Goal: Task Accomplishment & Management: Complete application form

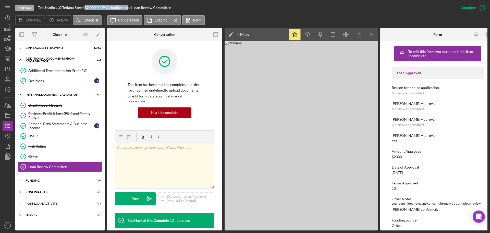
scroll to position [19, 0]
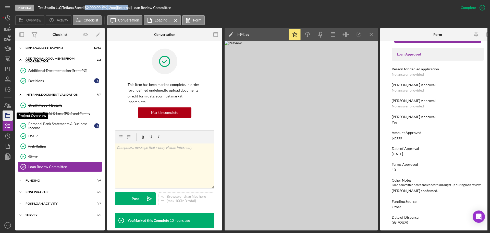
click at [8, 114] on rect "button" at bounding box center [7, 115] width 5 height 3
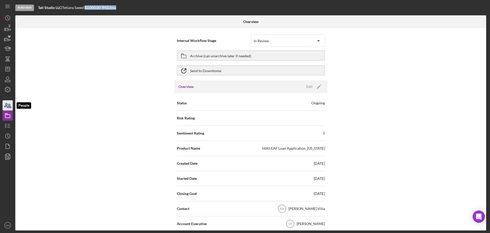
click at [8, 108] on icon "button" at bounding box center [9, 106] width 4 height 4
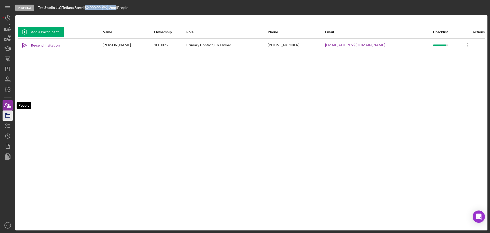
click at [8, 113] on icon "button" at bounding box center [7, 115] width 13 height 13
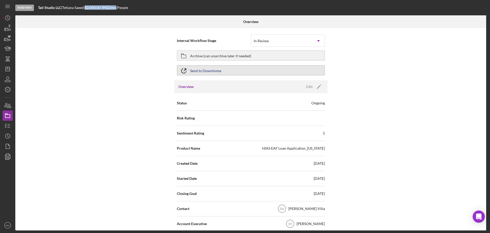
click at [207, 71] on div "Send to Downhome" at bounding box center [205, 70] width 31 height 9
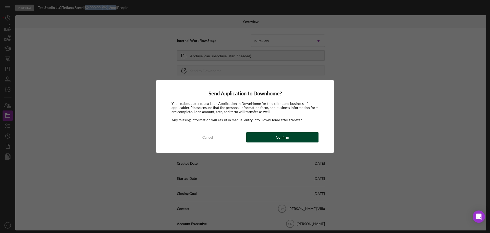
click at [286, 139] on div "Confirm" at bounding box center [282, 137] width 13 height 10
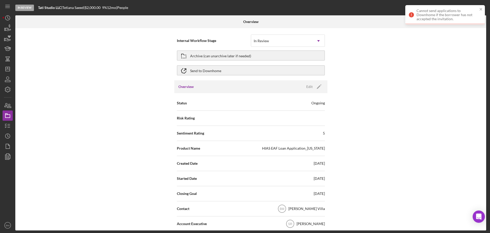
click at [399, 102] on div "Internal Workflow Stage In Review Icon/Dropdown Arrow Archive (can unarchive la…" at bounding box center [250, 129] width 471 height 202
click at [9, 73] on icon "Icon/Dashboard" at bounding box center [7, 69] width 13 height 13
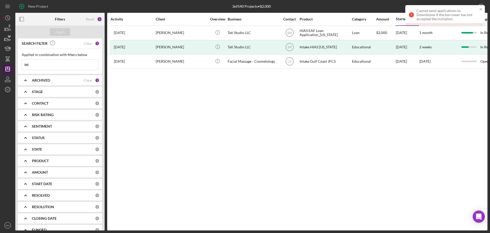
drag, startPoint x: 46, startPoint y: 64, endPoint x: 5, endPoint y: 65, distance: 41.1
click at [5, 65] on div "New Project 3 of 540 Projects • $2,000 tet Export Icon/Export Filters Reset 2 A…" at bounding box center [245, 115] width 485 height 230
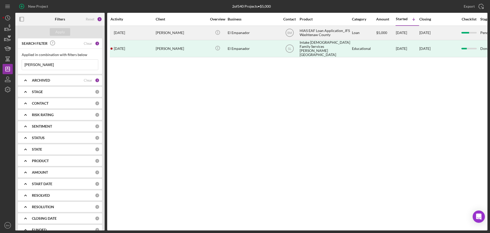
type input "heidi"
click at [261, 33] on div "El Empanador" at bounding box center [253, 33] width 51 height 14
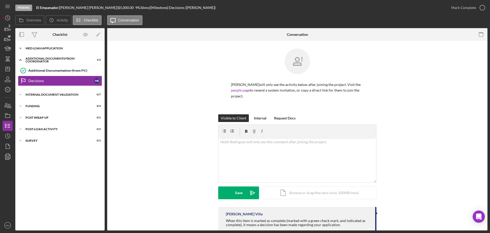
click at [46, 49] on div "MED Loan Application" at bounding box center [62, 48] width 73 height 3
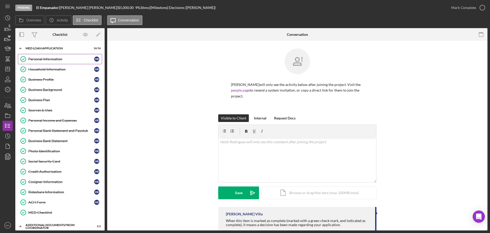
click at [44, 58] on div "Personal Information" at bounding box center [61, 59] width 66 height 4
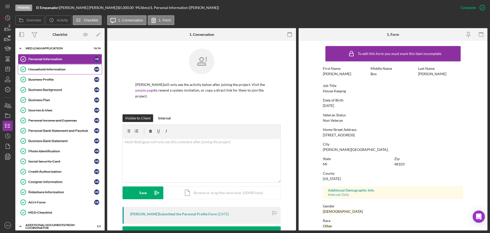
click at [42, 68] on div "Household Information" at bounding box center [61, 69] width 66 height 4
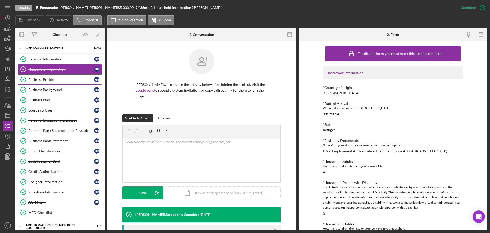
click at [62, 83] on link "Business Profile Business Profile H R" at bounding box center [60, 79] width 84 height 10
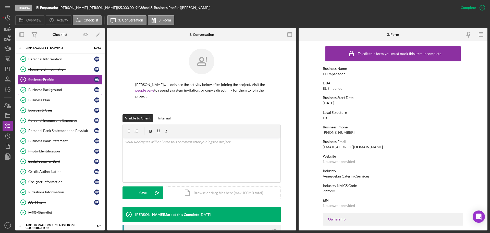
click at [58, 93] on link "Business Background Business Background H R" at bounding box center [60, 90] width 84 height 10
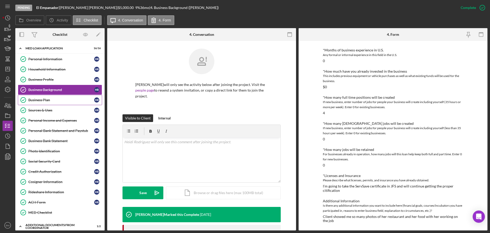
click at [42, 101] on div "Business Plan" at bounding box center [61, 100] width 66 height 4
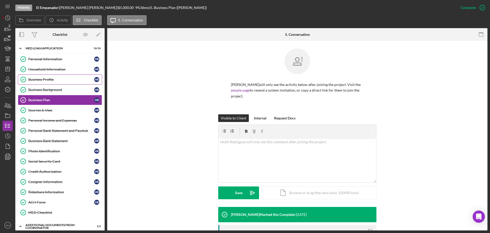
click at [53, 83] on link "Business Profile Business Profile H R" at bounding box center [60, 79] width 84 height 10
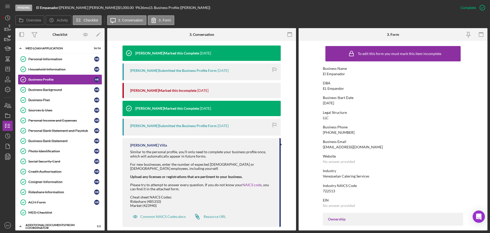
scroll to position [168, 0]
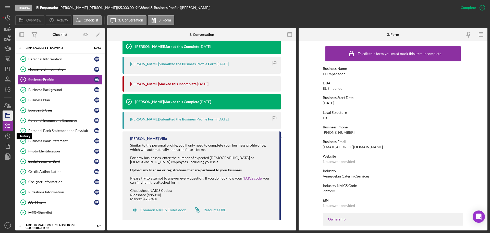
drag, startPoint x: 8, startPoint y: 135, endPoint x: 5, endPoint y: 120, distance: 14.8
click at [8, 135] on polyline "button" at bounding box center [8, 136] width 1 height 2
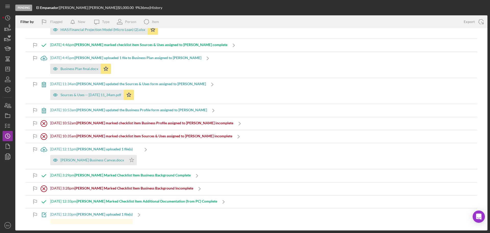
scroll to position [179, 0]
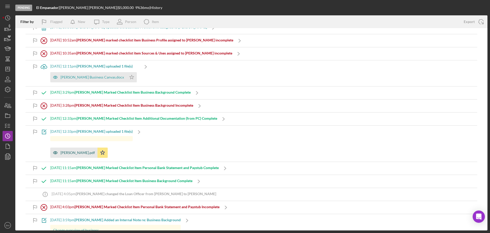
click at [78, 154] on div "Heidi Rodriguez.pdf" at bounding box center [78, 152] width 34 height 4
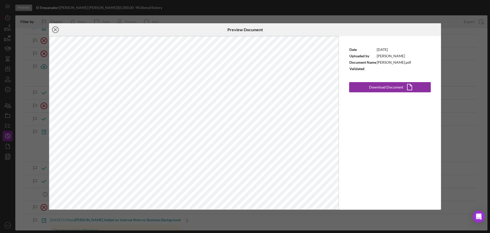
click at [57, 33] on icon "Icon/Close" at bounding box center [55, 29] width 13 height 13
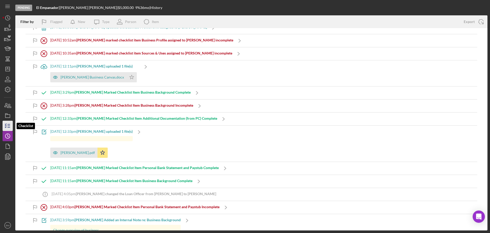
click at [10, 128] on icon "button" at bounding box center [7, 125] width 13 height 13
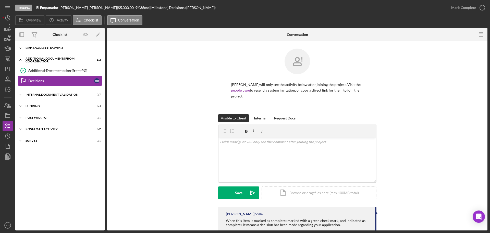
click at [43, 47] on div "MED Loan Application" at bounding box center [62, 48] width 73 height 3
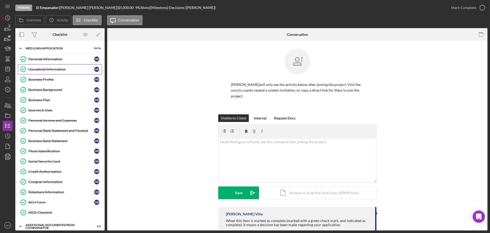
click at [59, 74] on link "Household Information Household Information H R" at bounding box center [60, 69] width 84 height 10
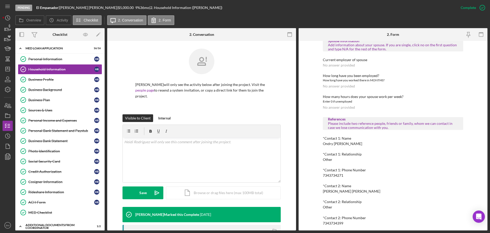
scroll to position [307, 0]
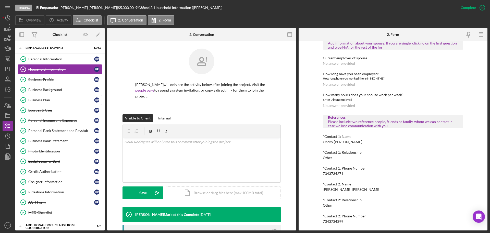
click at [60, 99] on div "Business Plan" at bounding box center [61, 100] width 66 height 4
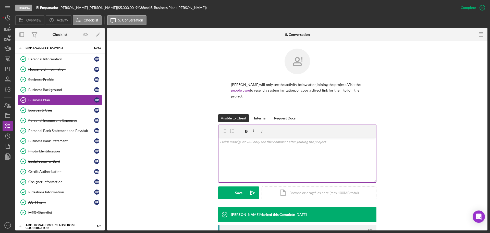
scroll to position [102, 0]
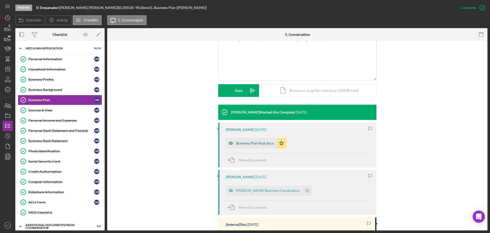
click at [254, 142] on div "Business Plan final.docx" at bounding box center [255, 143] width 38 height 4
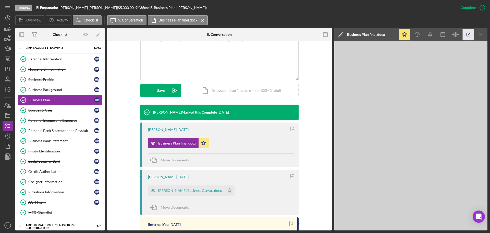
click at [469, 34] on line "button" at bounding box center [470, 34] width 2 height 2
click at [54, 105] on link "Sources & Uses Sources & Uses H R" at bounding box center [60, 110] width 84 height 10
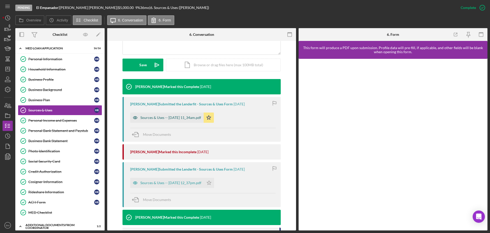
click at [187, 117] on div "Sources & Uses -- 2025-08-06 11_34am.pdf" at bounding box center [171, 117] width 61 height 4
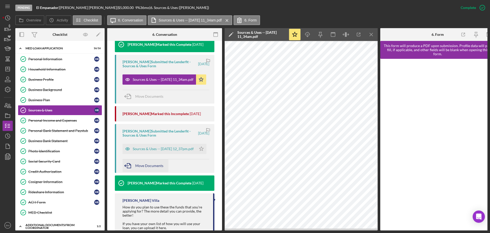
scroll to position [185, 0]
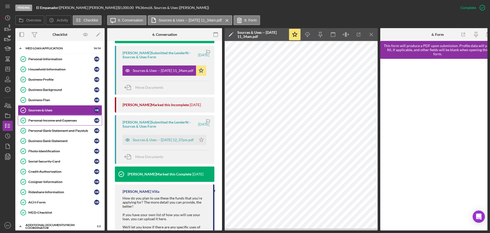
click at [42, 118] on div "Personal Income and Expenses" at bounding box center [61, 120] width 66 height 4
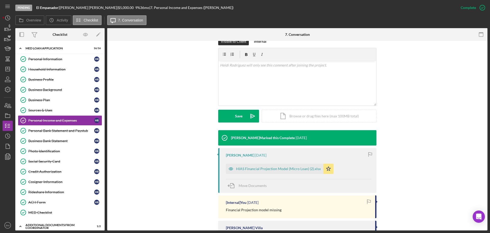
scroll to position [135, 0]
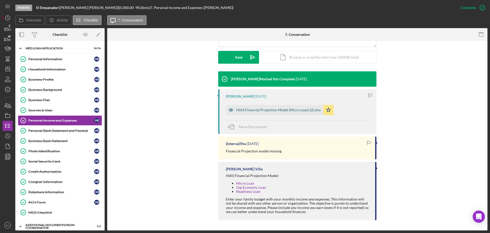
click at [268, 109] on div "HIAS Financial Projection Model (Micro Loan) (2).xlsx" at bounding box center [278, 110] width 85 height 4
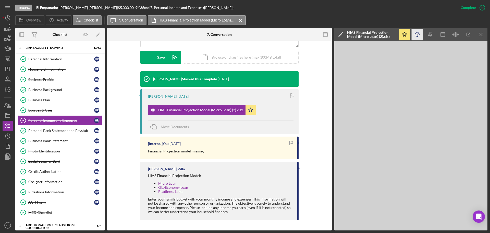
click at [418, 35] on icon "Icon/Download" at bounding box center [417, 34] width 11 height 11
click at [49, 130] on div "Personal Bank Statement and Paystub" at bounding box center [61, 130] width 66 height 4
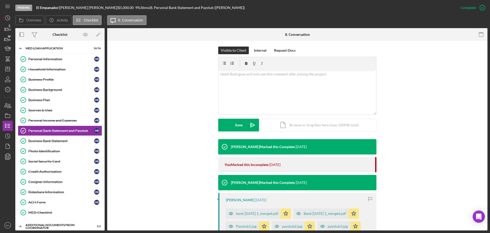
scroll to position [128, 0]
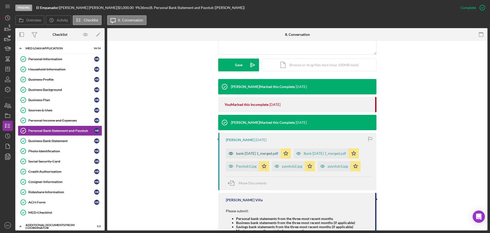
click at [255, 154] on div "bank Feb15 1_merged.pdf" at bounding box center [257, 153] width 42 height 4
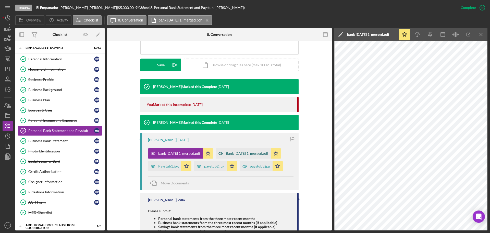
click at [238, 156] on div "Bank Jan 16 1_merged.pdf" at bounding box center [243, 153] width 55 height 10
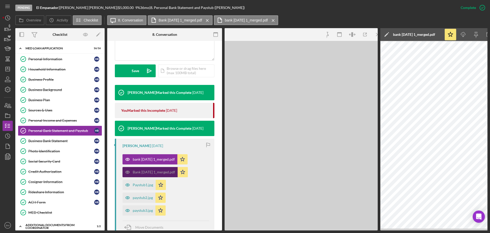
scroll to position [134, 0]
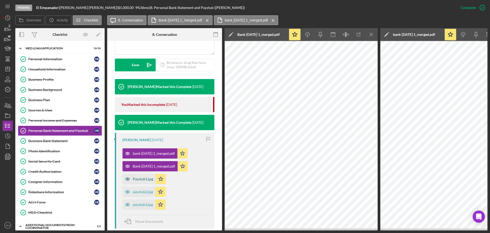
click at [141, 177] on div "Paystub1.jpg" at bounding box center [143, 179] width 20 height 4
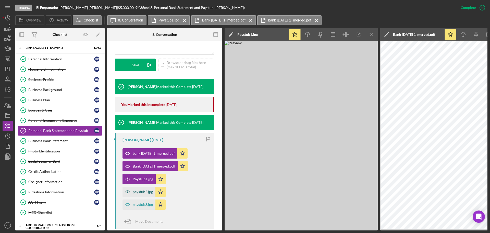
click at [142, 187] on div "paystub2.jpg" at bounding box center [139, 191] width 33 height 10
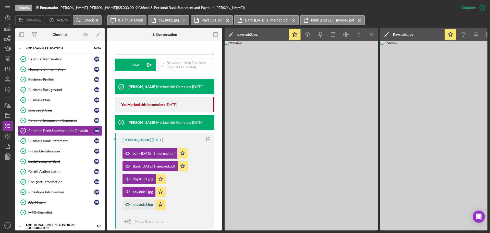
click at [145, 201] on div "paystub3.jpg" at bounding box center [139, 204] width 33 height 10
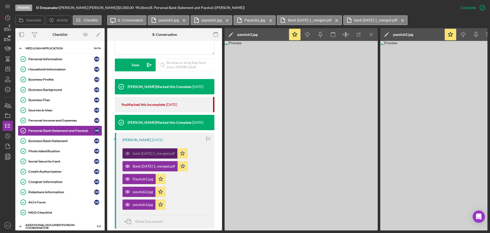
click at [156, 154] on div "bank Feb15 1_merged.pdf" at bounding box center [154, 153] width 42 height 4
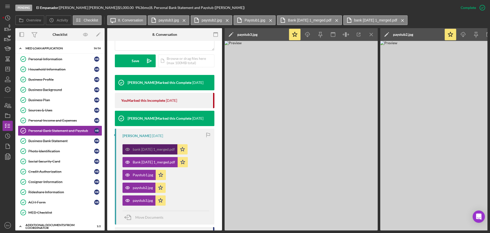
scroll to position [59, 0]
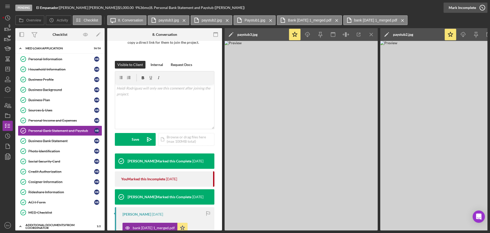
click at [480, 8] on icon "button" at bounding box center [482, 7] width 13 height 13
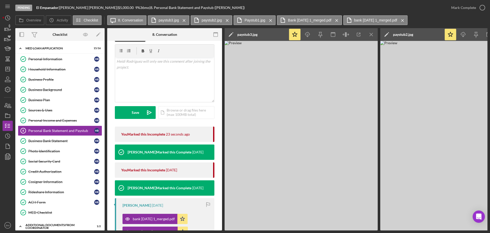
scroll to position [161, 0]
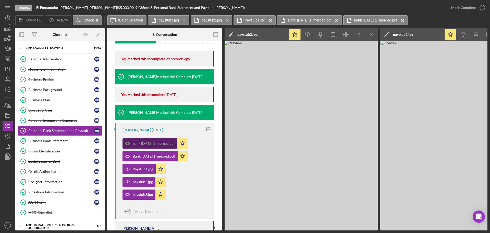
click at [148, 145] on div "bank Feb15 1_merged.pdf" at bounding box center [154, 143] width 42 height 4
click at [151, 155] on div "Bank Jan 16 1_merged.pdf" at bounding box center [154, 156] width 42 height 4
click at [371, 36] on icon "Icon/Menu Close" at bounding box center [371, 34] width 11 height 11
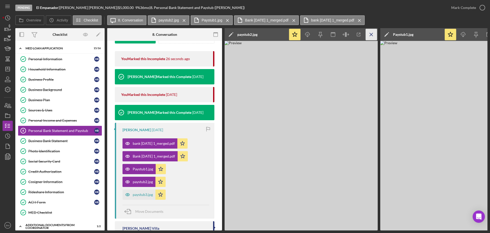
click at [371, 36] on icon "Icon/Menu Close" at bounding box center [371, 34] width 11 height 11
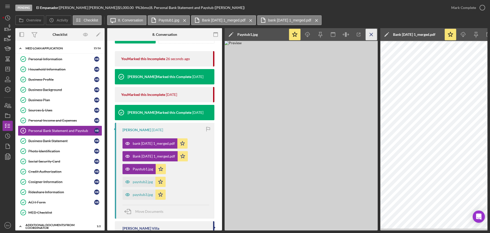
click at [371, 36] on icon "Icon/Menu Close" at bounding box center [371, 34] width 11 height 11
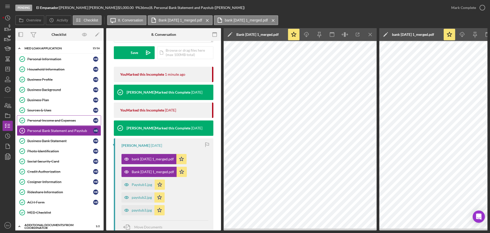
scroll to position [0, 0]
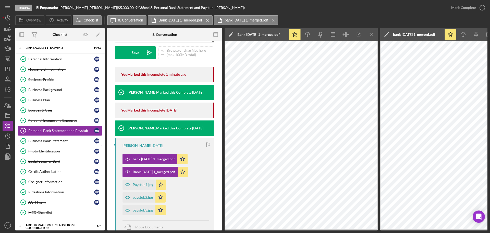
drag, startPoint x: 61, startPoint y: 138, endPoint x: 68, endPoint y: 144, distance: 9.1
click at [61, 139] on div "Business Bank Statement" at bounding box center [61, 141] width 66 height 4
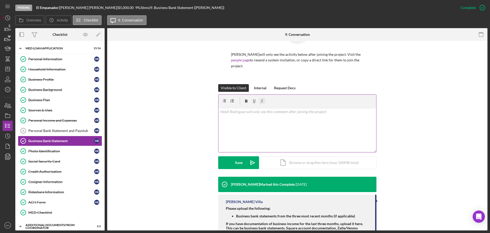
scroll to position [51, 0]
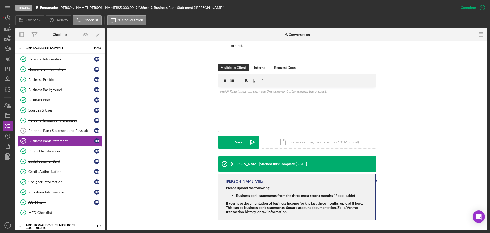
click at [53, 152] on div "Photo Identification" at bounding box center [61, 151] width 66 height 4
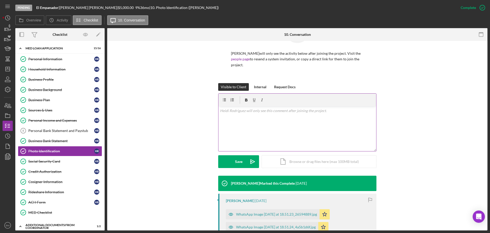
scroll to position [102, 0]
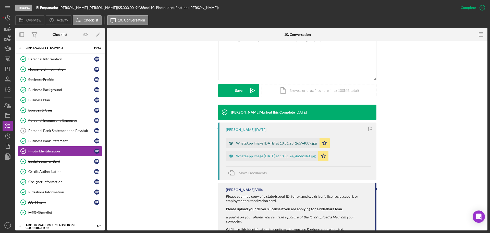
click at [264, 144] on div "WhatsApp Image 2025-03-19 at 18.51.23_26594889.jpg" at bounding box center [276, 143] width 81 height 4
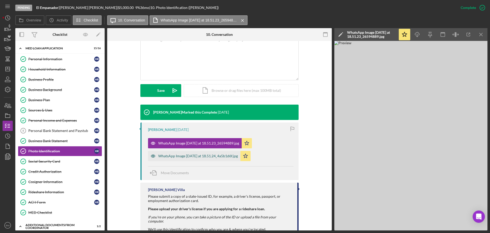
click at [209, 158] on div "WhatsApp Image 2025-03-19 at 18.51.24_4a5b1d6f.jpg" at bounding box center [194, 156] width 92 height 10
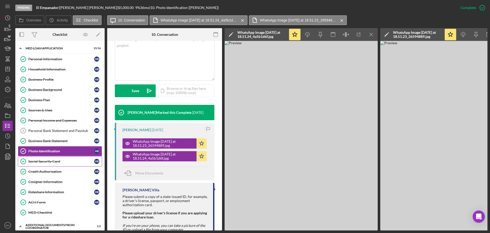
click at [68, 159] on div "Social Security Card" at bounding box center [61, 161] width 66 height 4
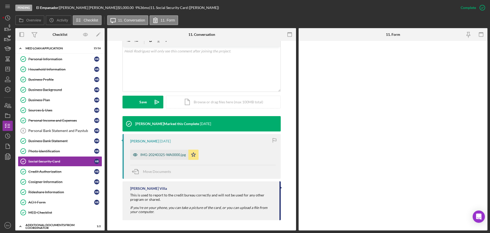
click at [158, 155] on div "IMG-20240325-WA0000.jpg" at bounding box center [163, 155] width 45 height 4
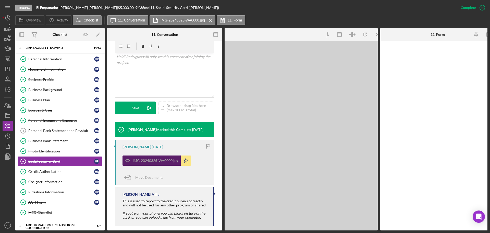
scroll to position [96, 0]
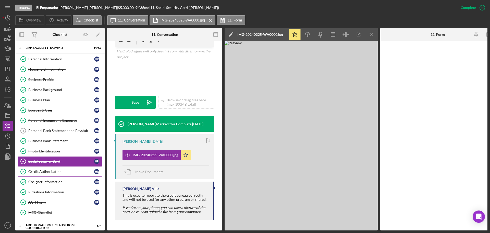
click at [49, 170] on div "Credit Authorization" at bounding box center [61, 171] width 66 height 4
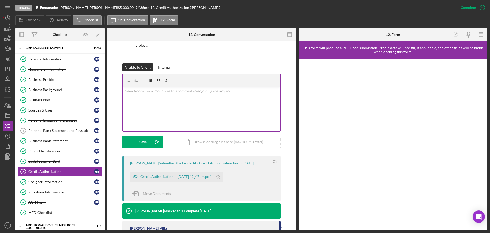
scroll to position [107, 0]
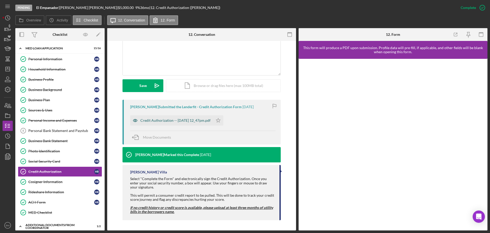
click at [172, 122] on div "Credit Authorization -- 2025-04-02 12_47pm.pdf" at bounding box center [176, 120] width 70 height 4
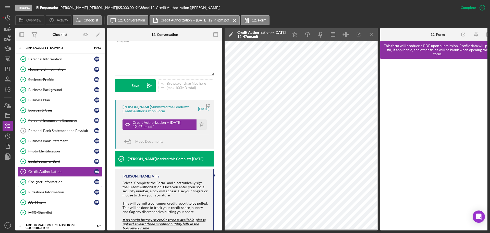
click at [46, 185] on link "Cosigner Information Cosigner Information H R" at bounding box center [60, 182] width 84 height 10
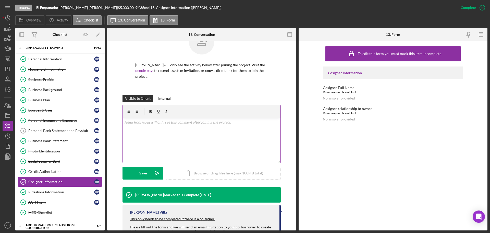
scroll to position [39, 0]
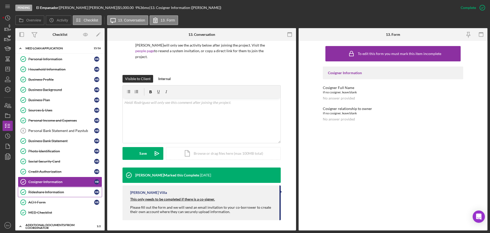
click at [58, 189] on link "Rideshare Information Rideshare Information H R" at bounding box center [60, 192] width 84 height 10
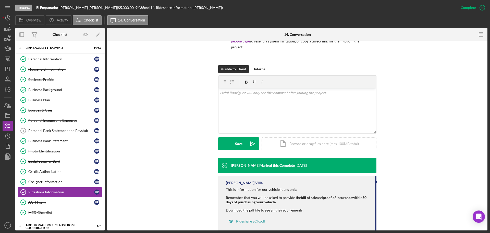
scroll to position [60, 0]
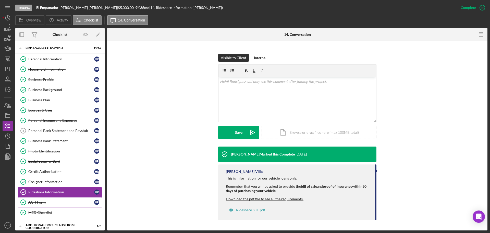
click at [46, 201] on div "ACH Form" at bounding box center [61, 202] width 66 height 4
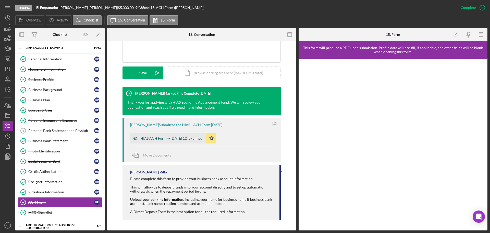
click at [166, 136] on div "HIAS ACH Form -- 2025-04-02 12_57pm.pdf" at bounding box center [172, 138] width 63 height 4
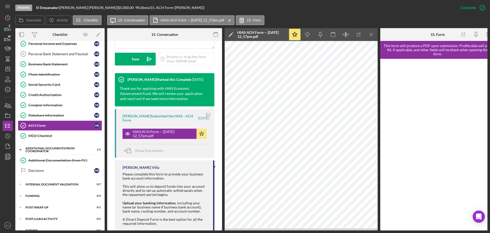
scroll to position [153, 0]
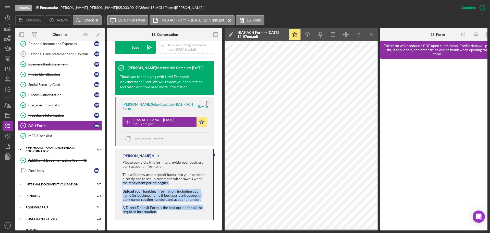
drag, startPoint x: 154, startPoint y: 209, endPoint x: 120, endPoint y: 181, distance: 44.6
click at [120, 181] on div "Brenda Montecinos Villa Please complete this form to provide your business bank…" at bounding box center [165, 184] width 100 height 72
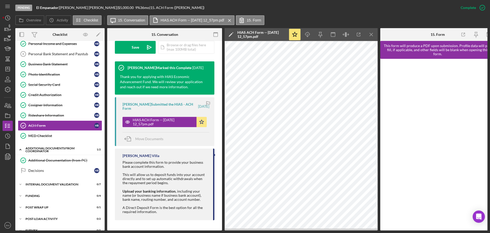
click at [125, 177] on div "Please complete this form to provide your business bank account information. Th…" at bounding box center [166, 186] width 86 height 53
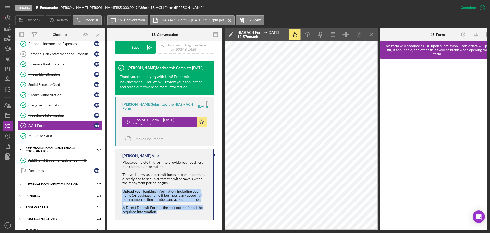
drag, startPoint x: 123, startPoint y: 190, endPoint x: 175, endPoint y: 214, distance: 57.7
click at [175, 214] on div "Brenda Montecinos Villa Please complete this form to provide your business bank…" at bounding box center [165, 184] width 100 height 72
click at [479, 5] on icon "button" at bounding box center [482, 7] width 13 height 13
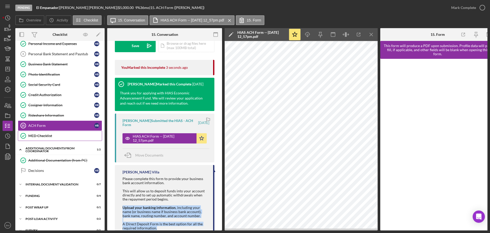
click at [50, 135] on div "MED Checklist" at bounding box center [65, 136] width 74 height 4
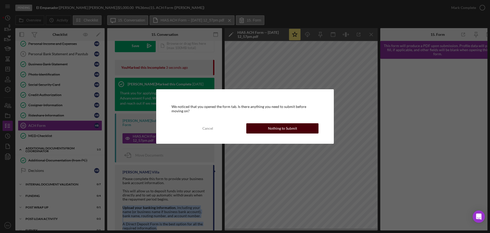
click at [281, 129] on div "Nothing to Submit" at bounding box center [282, 128] width 29 height 10
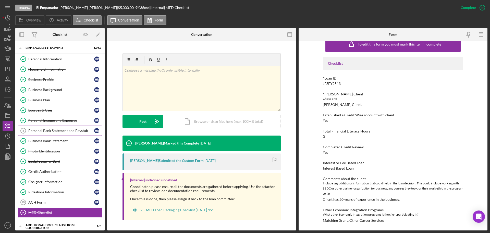
drag, startPoint x: 68, startPoint y: 131, endPoint x: 71, endPoint y: 129, distance: 3.2
click at [68, 131] on div "Personal Bank Statement and Paystub" at bounding box center [61, 130] width 66 height 4
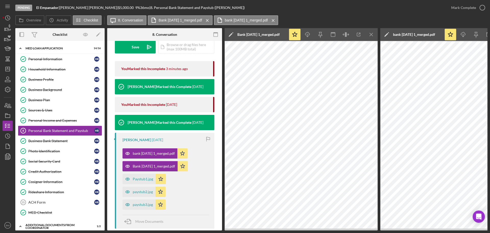
scroll to position [179, 0]
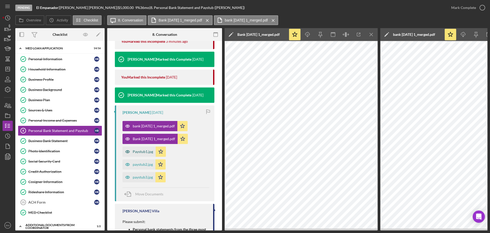
click at [141, 152] on div "Paystub1.jpg" at bounding box center [143, 151] width 20 height 4
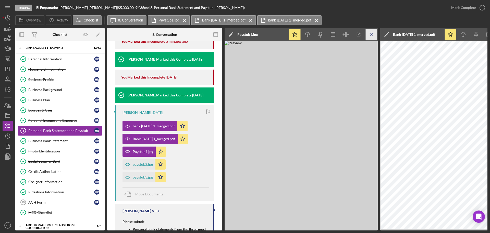
click at [372, 30] on icon "Icon/Menu Close" at bounding box center [371, 34] width 11 height 11
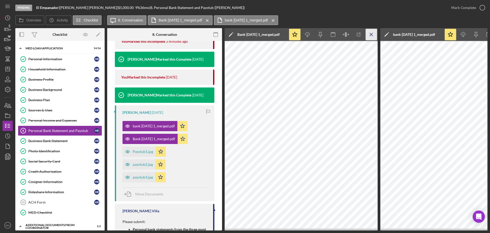
click at [372, 38] on icon "Icon/Menu Close" at bounding box center [371, 34] width 11 height 11
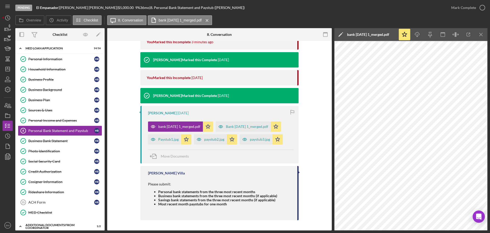
scroll to position [172, 0]
click at [58, 81] on div "Business Profile" at bounding box center [61, 79] width 66 height 4
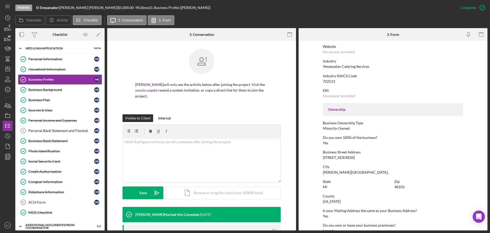
scroll to position [153, 0]
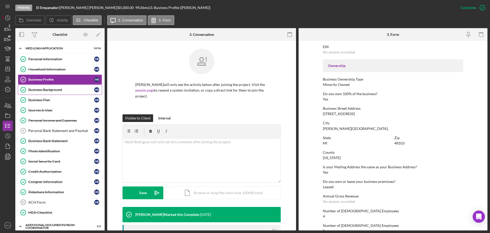
click at [47, 90] on div "Business Background" at bounding box center [61, 90] width 66 height 4
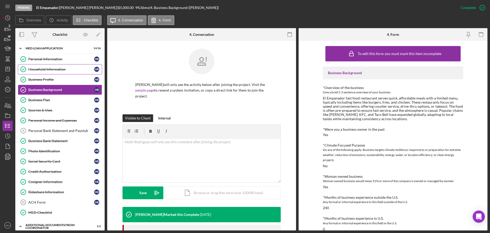
click at [56, 71] on div "Household Information" at bounding box center [61, 69] width 66 height 4
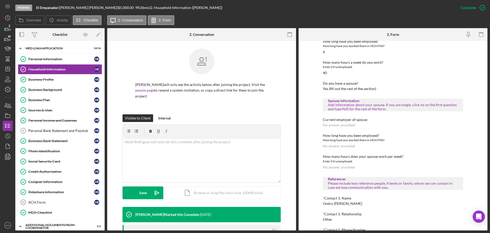
scroll to position [255, 0]
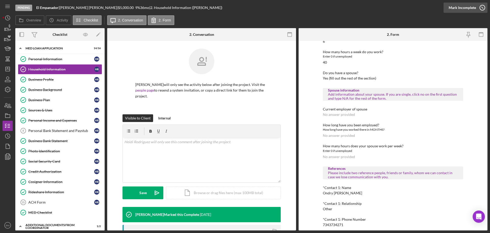
click at [471, 8] on div "Mark Incomplete" at bounding box center [462, 8] width 27 height 10
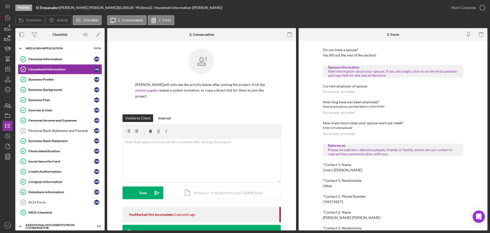
scroll to position [232, 0]
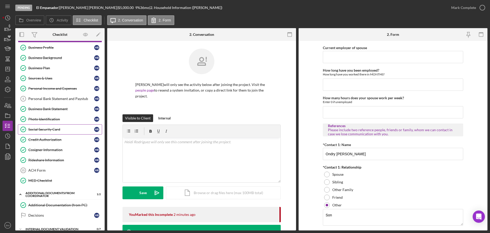
scroll to position [85, 0]
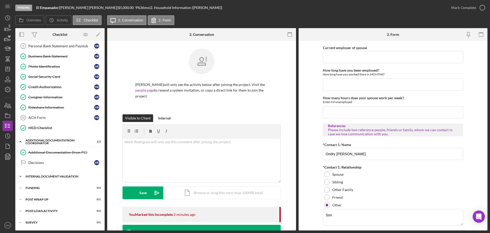
click at [50, 177] on div "Internal Document Validation" at bounding box center [62, 176] width 73 height 3
drag, startPoint x: 53, startPoint y: 186, endPoint x: 55, endPoint y: 182, distance: 4.3
click at [54, 186] on div "Credit Report Details" at bounding box center [65, 187] width 74 height 4
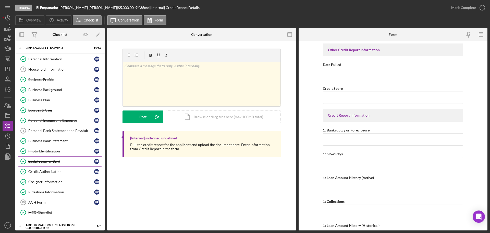
click at [50, 159] on div "Social Security Card" at bounding box center [61, 161] width 66 height 4
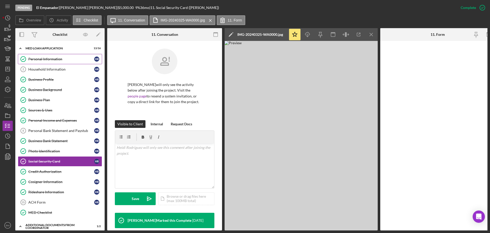
click at [50, 61] on link "Personal Information Personal Information H R" at bounding box center [60, 59] width 84 height 10
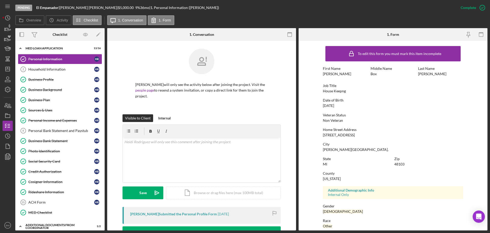
click at [427, 74] on div "Rodriguez" at bounding box center [432, 74] width 28 height 4
copy div "Rodriguez"
drag, startPoint x: 340, startPoint y: 134, endPoint x: 315, endPoint y: 134, distance: 25.0
click at [315, 134] on form "To edit this form you must mark this item incomplete First Name Heidi Middle Na…" at bounding box center [393, 135] width 189 height 189
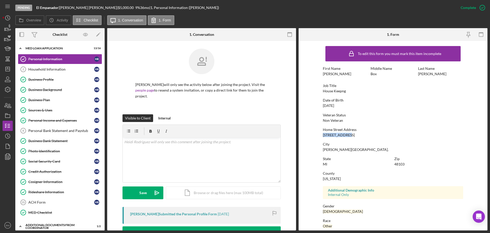
copy div "416 Ventura CT"
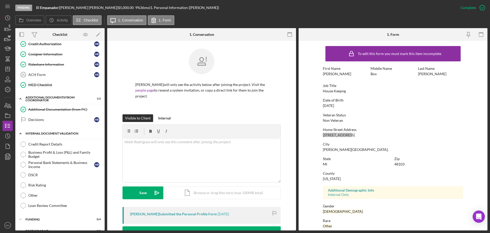
scroll to position [128, 0]
click at [43, 145] on div "Credit Report Details" at bounding box center [65, 144] width 74 height 4
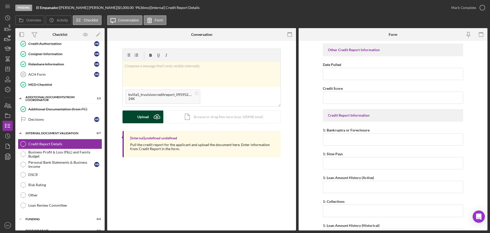
click at [157, 121] on icon "Icon/Upload" at bounding box center [157, 116] width 13 height 13
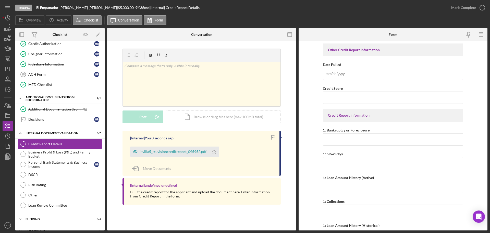
click at [360, 75] on input "Date Pulled" at bounding box center [393, 74] width 141 height 12
type input "08/15/2025"
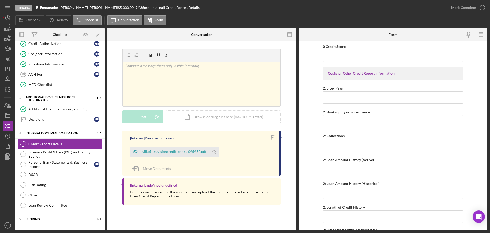
scroll to position [431, 0]
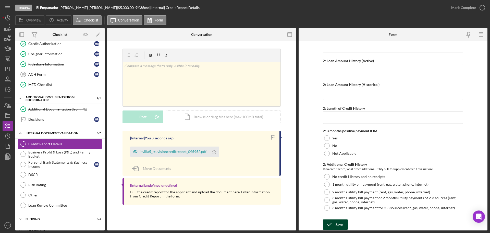
type input "0"
click at [336, 225] on div "Save" at bounding box center [339, 224] width 7 height 10
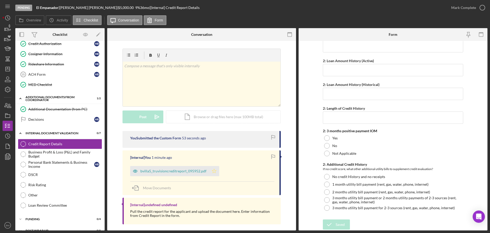
click at [212, 170] on icon "Icon/Star" at bounding box center [214, 171] width 10 height 10
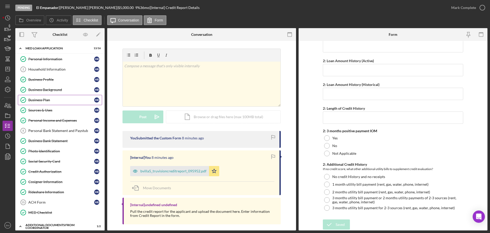
click at [49, 101] on div "Business Plan" at bounding box center [61, 100] width 66 height 4
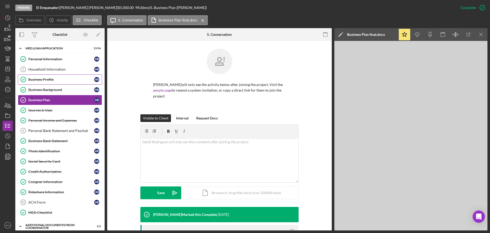
click at [49, 82] on link "Business Profile Business Profile H R" at bounding box center [60, 79] width 84 height 10
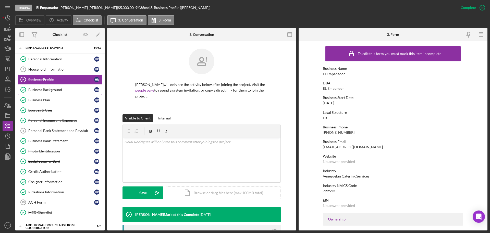
click at [50, 90] on div "Business Background" at bounding box center [61, 90] width 66 height 4
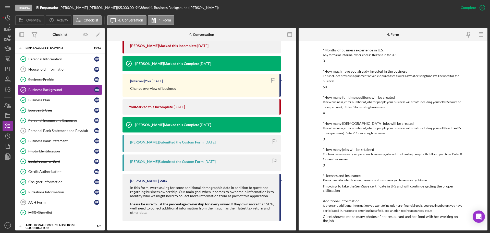
scroll to position [187, 0]
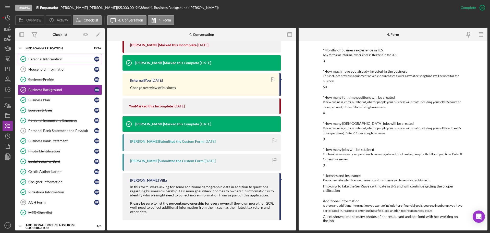
click at [52, 62] on link "Personal Information Personal Information H R" at bounding box center [60, 59] width 84 height 10
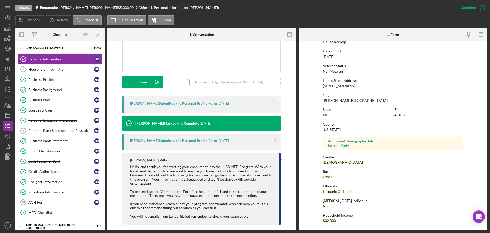
scroll to position [115, 0]
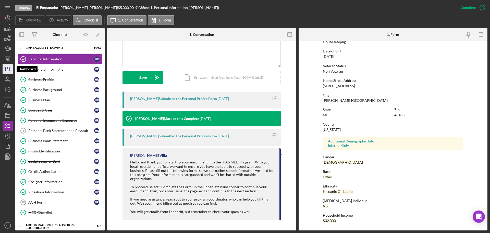
click at [8, 70] on icon "Icon/Dashboard" at bounding box center [7, 69] width 13 height 13
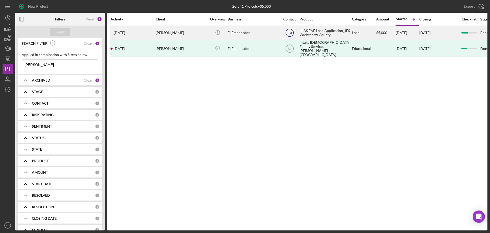
click at [292, 33] on text "BM" at bounding box center [290, 33] width 5 height 4
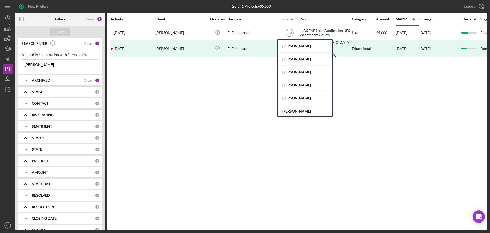
click at [210, 83] on div "Activity Client Overview Business Contact Product Category Amount Started Icon/…" at bounding box center [297, 121] width 381 height 217
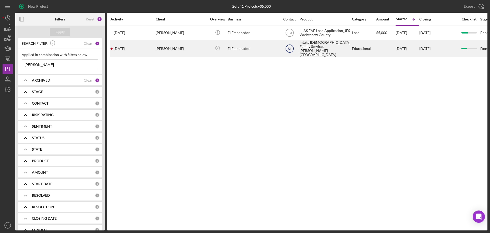
click at [294, 48] on circle at bounding box center [290, 49] width 8 height 8
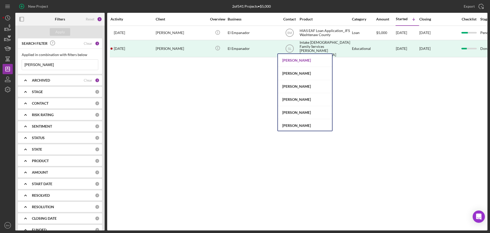
click at [299, 58] on div "[PERSON_NAME]" at bounding box center [305, 60] width 54 height 13
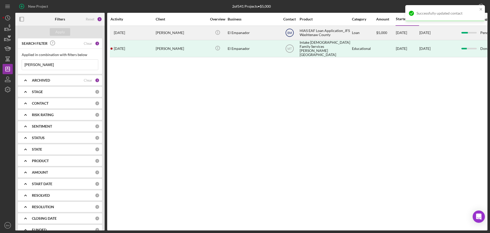
click at [291, 31] on text "BM" at bounding box center [290, 33] width 5 height 4
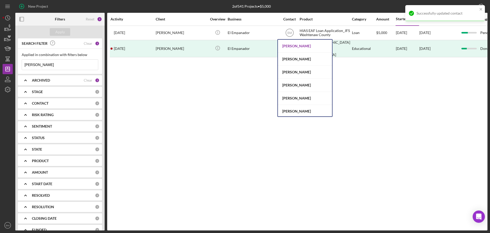
click at [296, 44] on div "[PERSON_NAME]" at bounding box center [305, 46] width 54 height 13
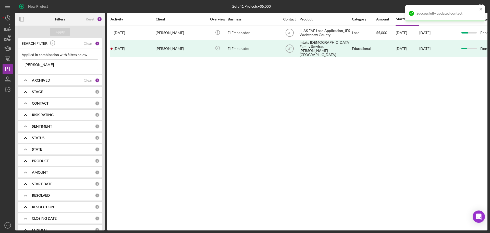
click at [238, 84] on div "Activity Client Overview Business Contact Product Category Amount Started Icon/…" at bounding box center [297, 121] width 381 height 217
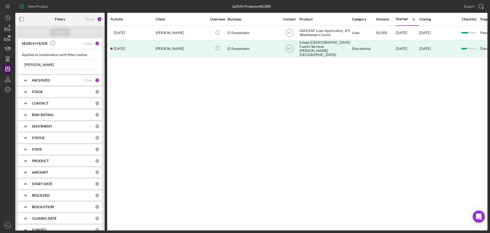
drag, startPoint x: 39, startPoint y: 66, endPoint x: 10, endPoint y: 66, distance: 28.9
click at [13, 66] on div "New Project 2 of 541 Projects • $5,000 heidi Export Icon/Export Filters Reset 2…" at bounding box center [245, 115] width 485 height 230
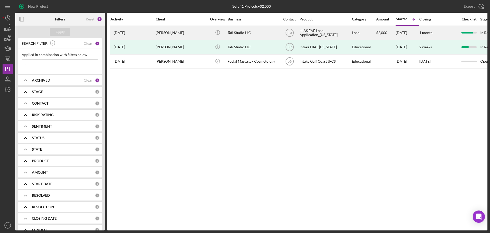
type input "tet"
click at [248, 33] on div "Tati Studio LLC" at bounding box center [253, 33] width 51 height 14
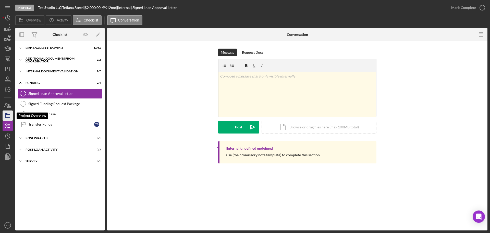
click at [6, 115] on rect "button" at bounding box center [7, 115] width 5 height 3
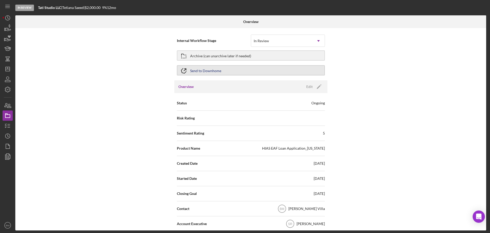
click at [209, 70] on div "Send to Downhome" at bounding box center [205, 70] width 31 height 9
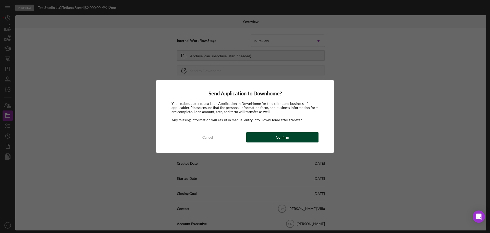
click at [295, 133] on button "Confirm" at bounding box center [283, 137] width 72 height 10
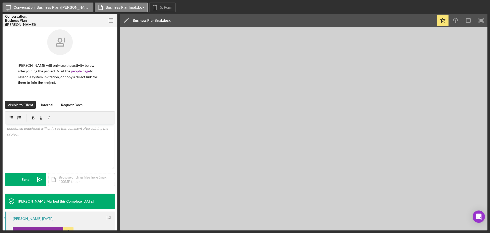
click at [112, 21] on icon "button" at bounding box center [111, 20] width 11 height 11
